Goal: Information Seeking & Learning: Learn about a topic

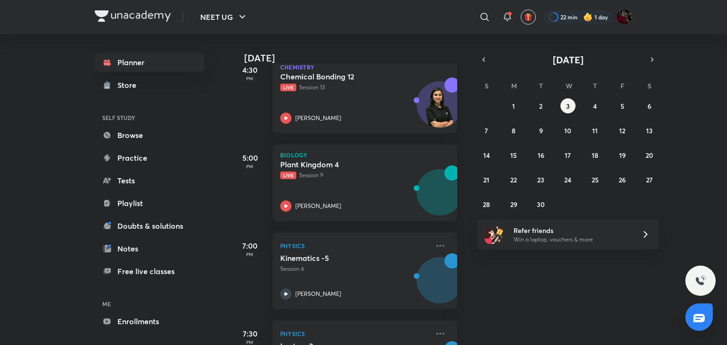
scroll to position [1384, 0]
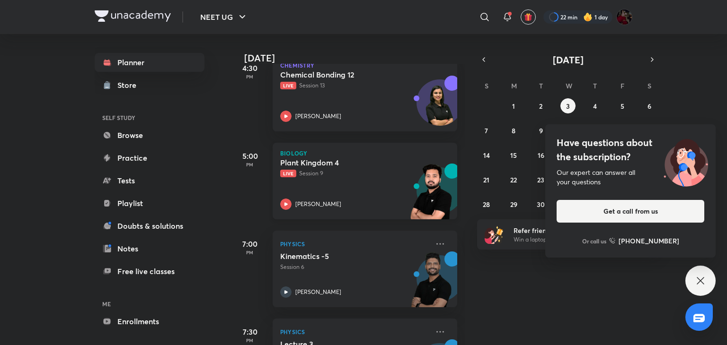
click at [284, 201] on icon at bounding box center [285, 204] width 11 height 11
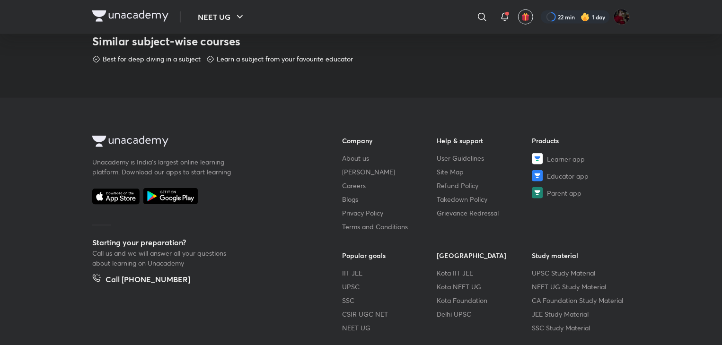
scroll to position [543, 0]
